Goal: Information Seeking & Learning: Compare options

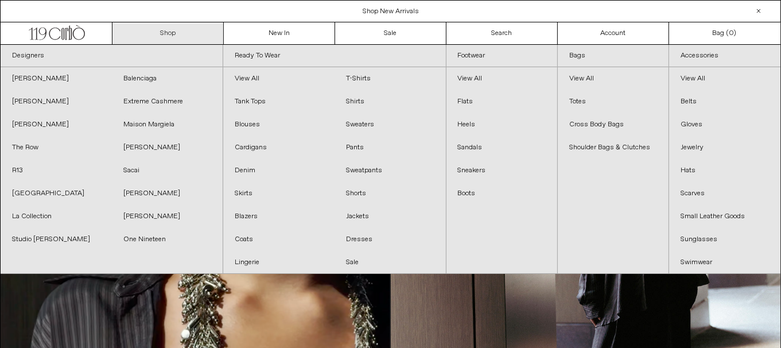
click at [177, 28] on link "Shop" at bounding box center [167, 33] width 111 height 22
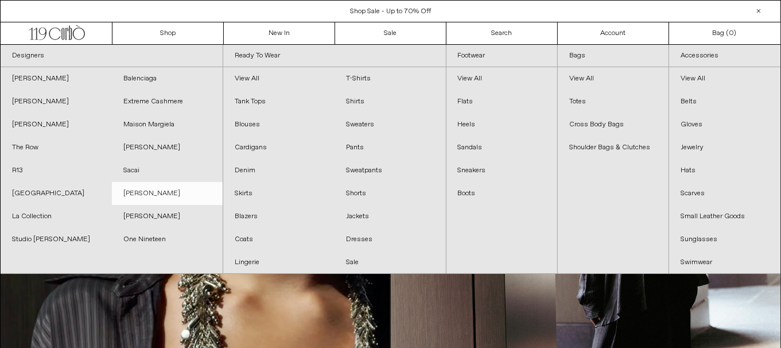
click at [152, 201] on link "[PERSON_NAME]" at bounding box center [167, 193] width 111 height 23
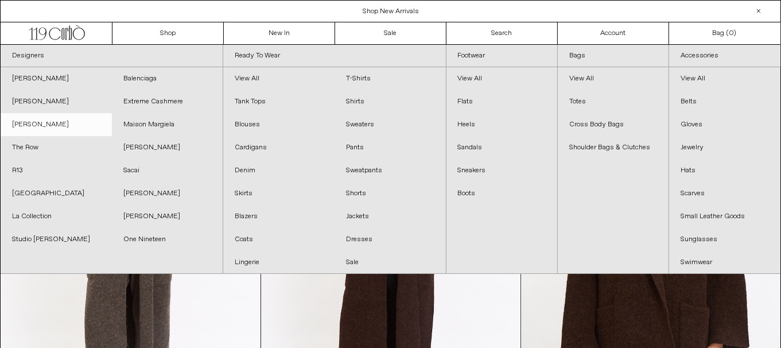
click at [66, 122] on link "[PERSON_NAME]" at bounding box center [56, 124] width 111 height 23
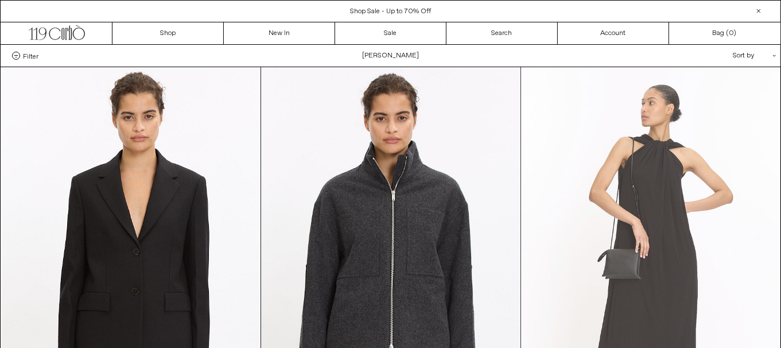
click at [693, 244] on at bounding box center [650, 261] width 259 height 389
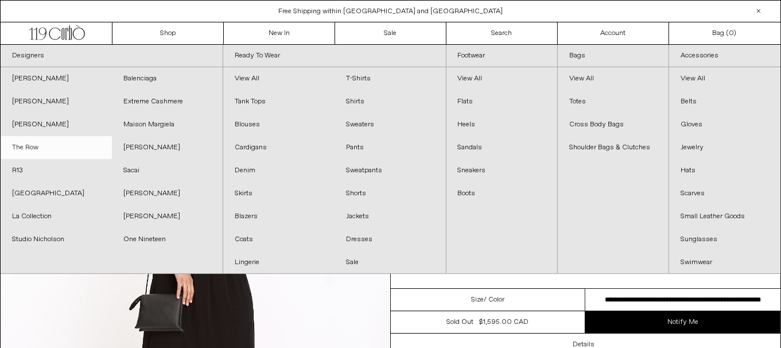
click at [59, 142] on link "The Row" at bounding box center [56, 147] width 111 height 23
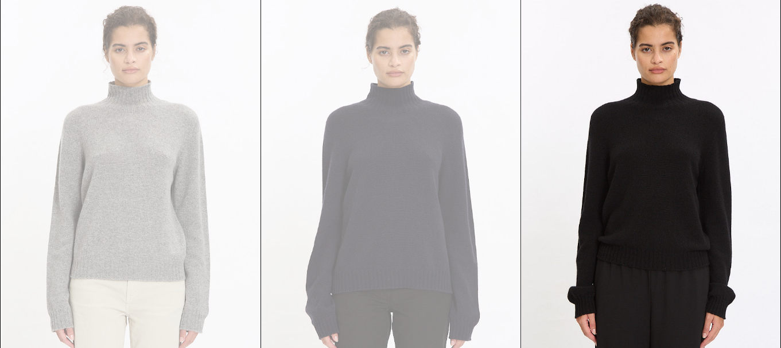
scroll to position [608, 0]
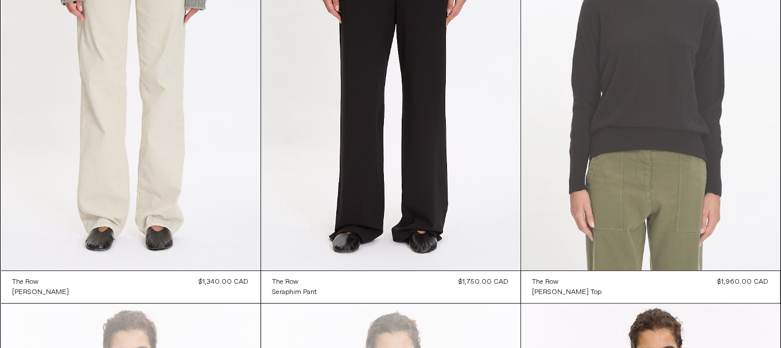
click at [705, 84] on at bounding box center [650, 75] width 259 height 389
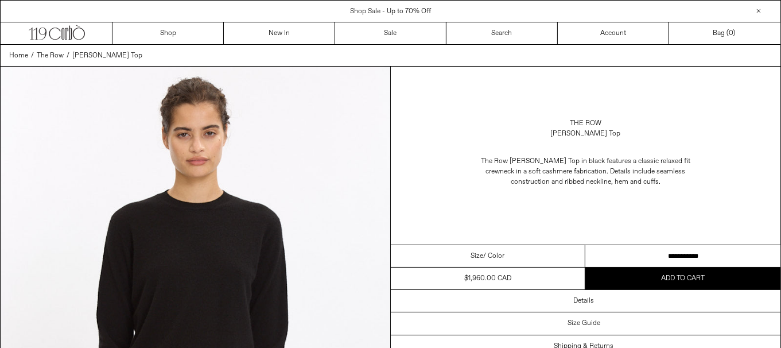
drag, startPoint x: 0, startPoint y: 0, endPoint x: 704, endPoint y: 261, distance: 750.3
click at [704, 261] on select "**********" at bounding box center [682, 256] width 195 height 22
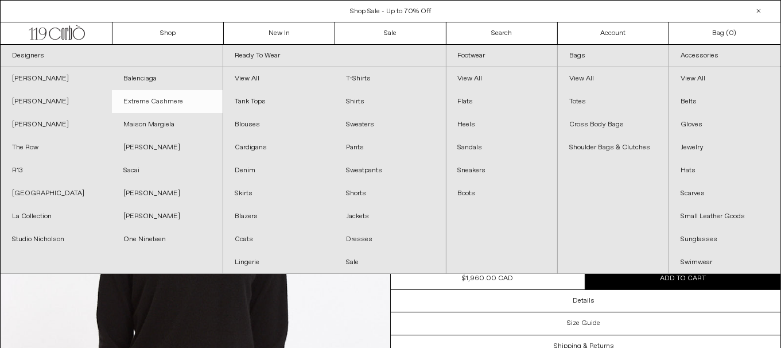
click at [152, 102] on link "Extreme Cashmere" at bounding box center [167, 101] width 111 height 23
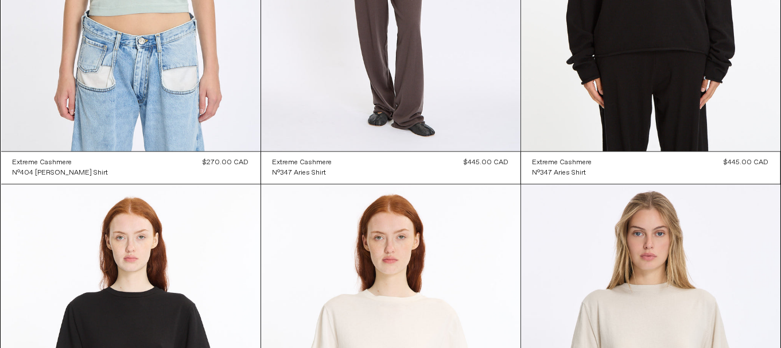
scroll to position [2536, 0]
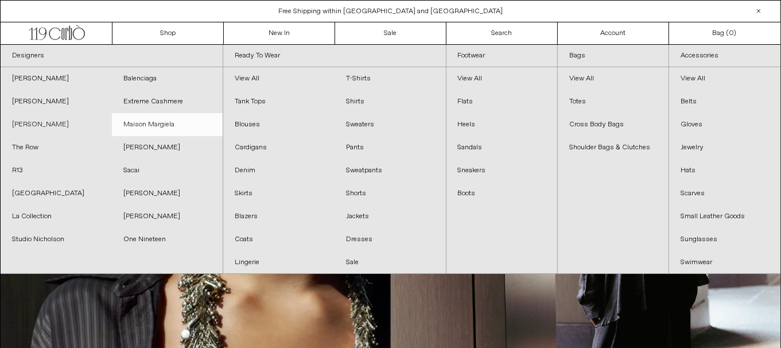
drag, startPoint x: 83, startPoint y: 129, endPoint x: 115, endPoint y: 135, distance: 32.6
click at [83, 129] on link "[PERSON_NAME]" at bounding box center [56, 124] width 111 height 23
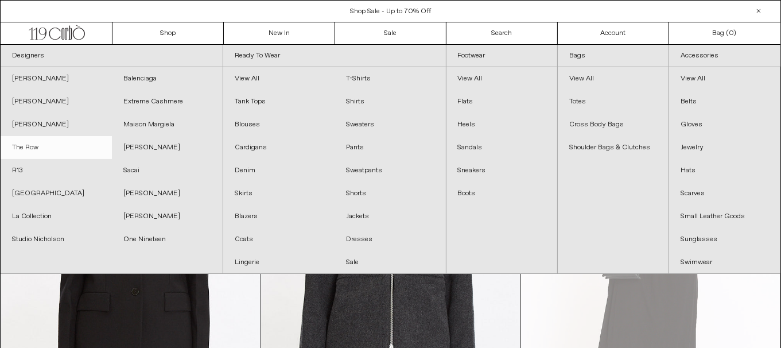
click at [39, 147] on link "The Row" at bounding box center [56, 147] width 111 height 23
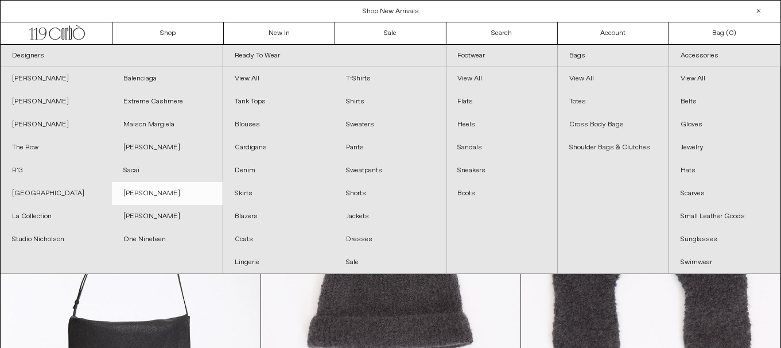
drag, startPoint x: 29, startPoint y: 169, endPoint x: 156, endPoint y: 184, distance: 127.7
click at [29, 169] on link "R13" at bounding box center [56, 170] width 111 height 23
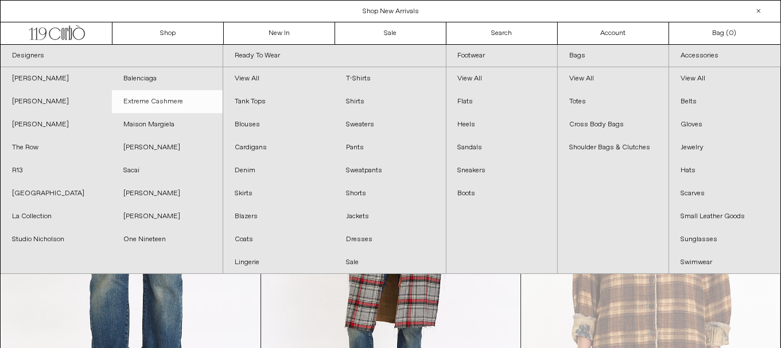
click at [169, 98] on link "Extreme Cashmere" at bounding box center [167, 101] width 111 height 23
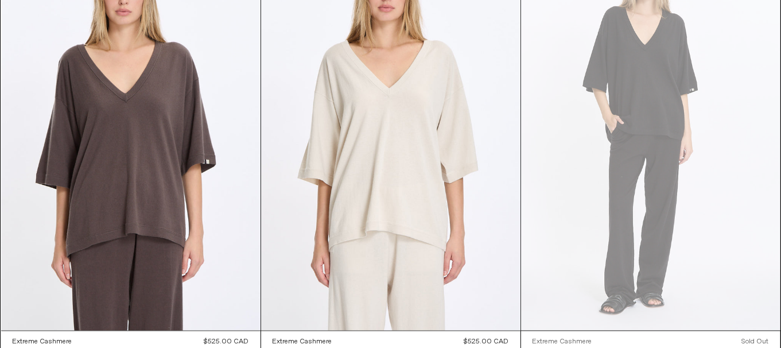
scroll to position [2410, 0]
